Goal: Task Accomplishment & Management: Use online tool/utility

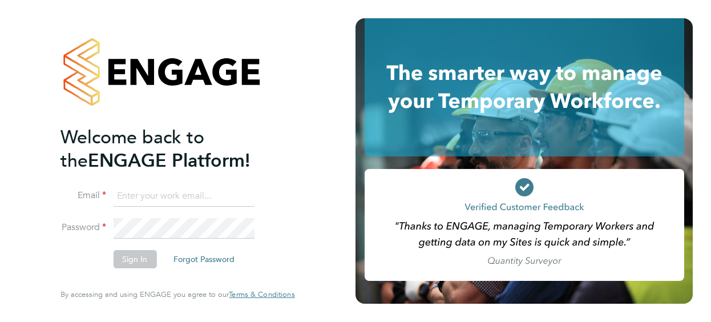
type input "melanie.davies37@nhs.net"
click at [135, 257] on button "Sign In" at bounding box center [134, 259] width 43 height 18
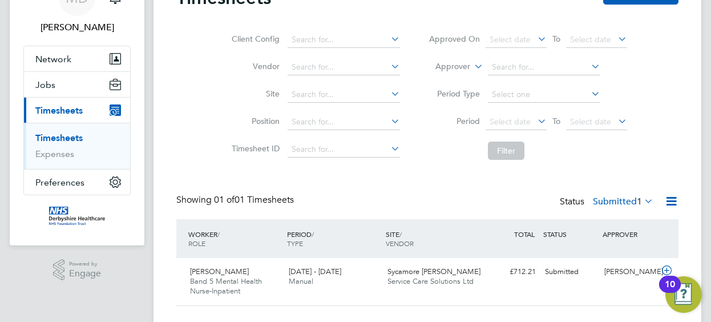
scroll to position [88, 0]
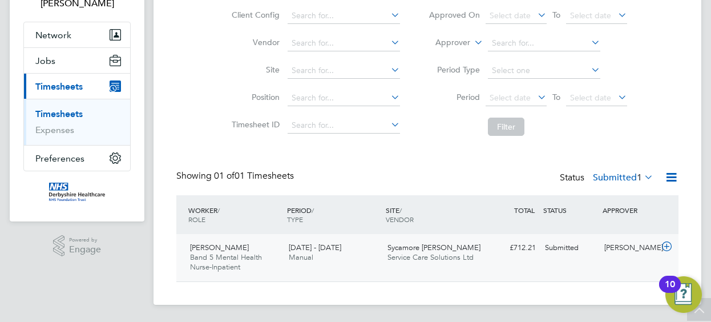
click at [664, 244] on icon at bounding box center [666, 246] width 14 height 9
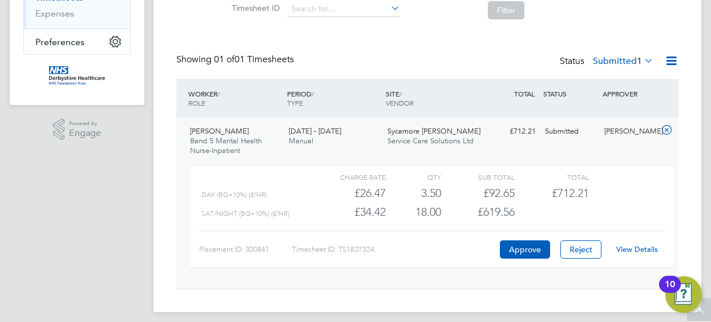
scroll to position [212, 0]
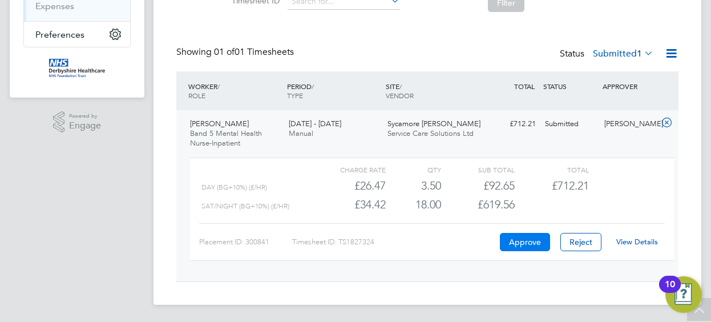
click at [537, 239] on button "Approve" at bounding box center [525, 242] width 50 height 18
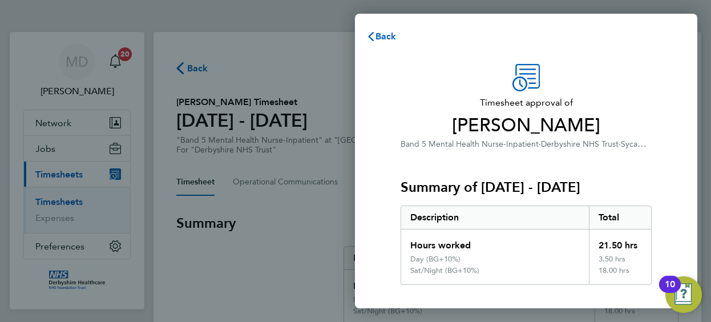
click at [686, 178] on div "Timesheet approval of [PERSON_NAME] Band 5 Mental Health Nurse-Inpatient · Derb…" at bounding box center [526, 297] width 342 height 494
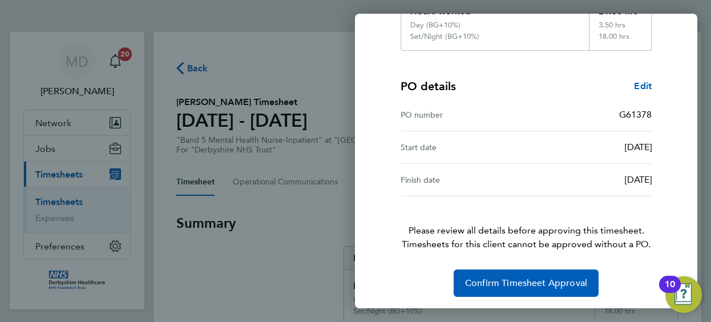
scroll to position [235, 0]
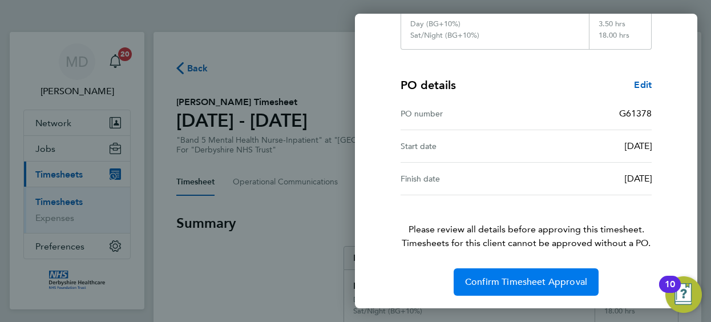
click at [559, 274] on button "Confirm Timesheet Approval" at bounding box center [525, 281] width 145 height 27
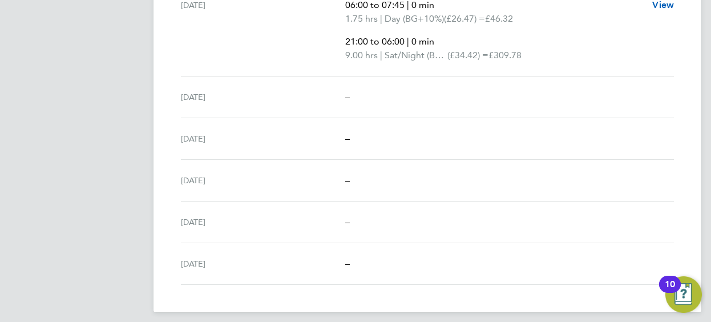
scroll to position [498, 0]
